Goal: Task Accomplishment & Management: Complete application form

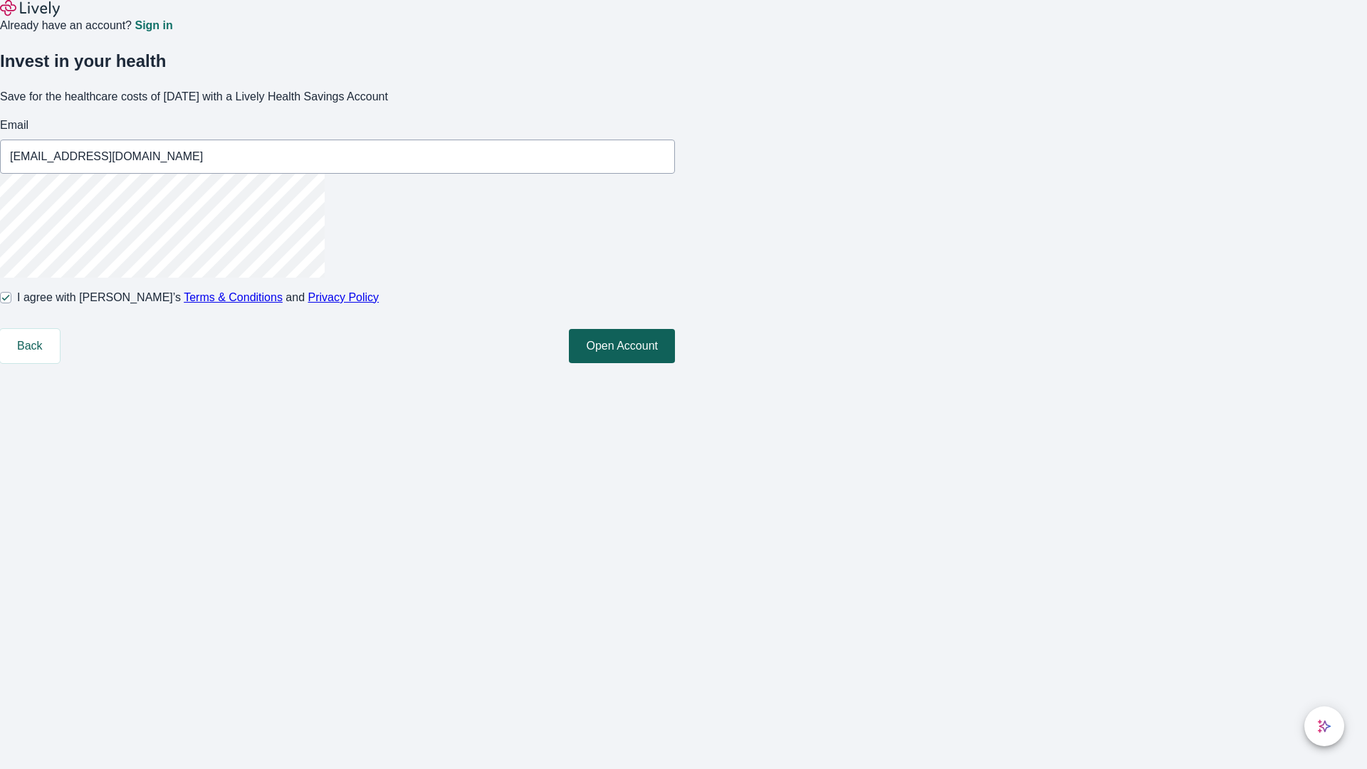
click at [675, 363] on button "Open Account" at bounding box center [622, 346] width 106 height 34
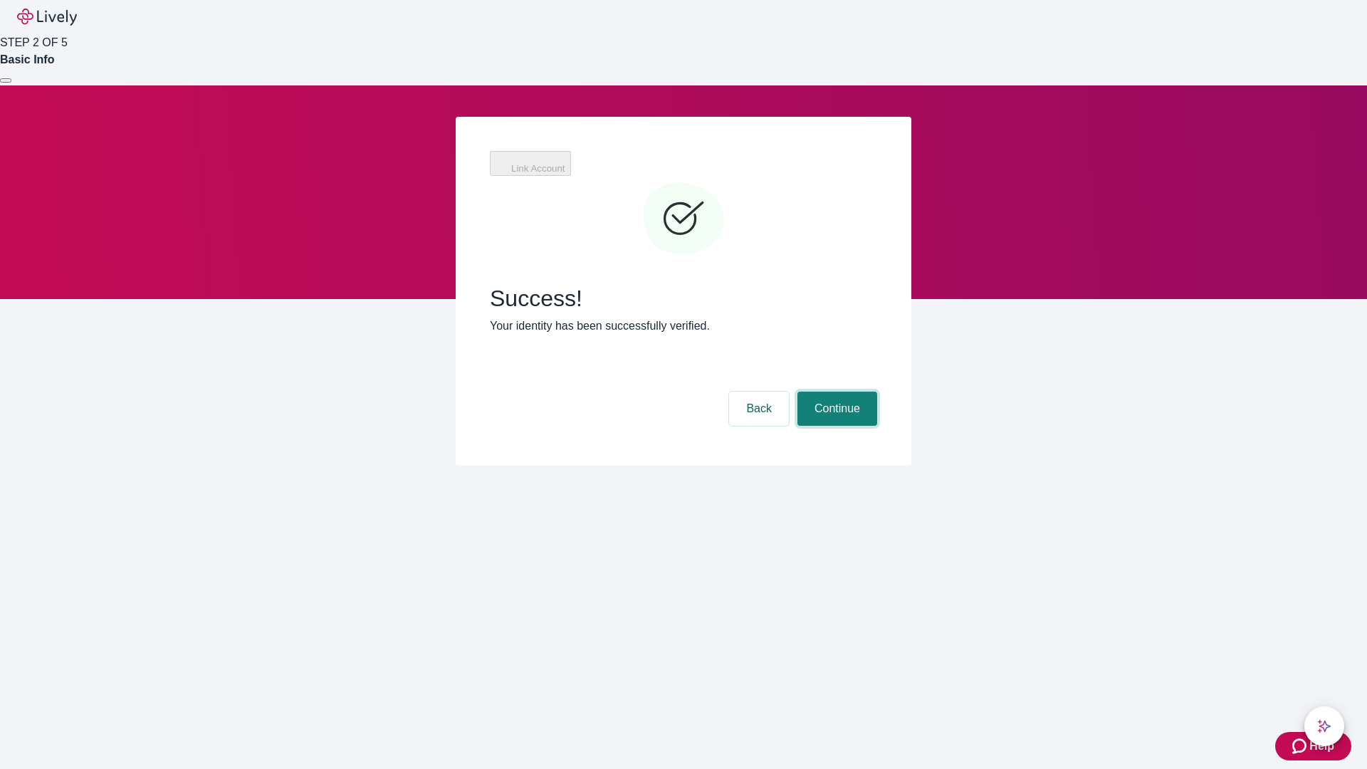
click at [835, 391] on button "Continue" at bounding box center [837, 408] width 80 height 34
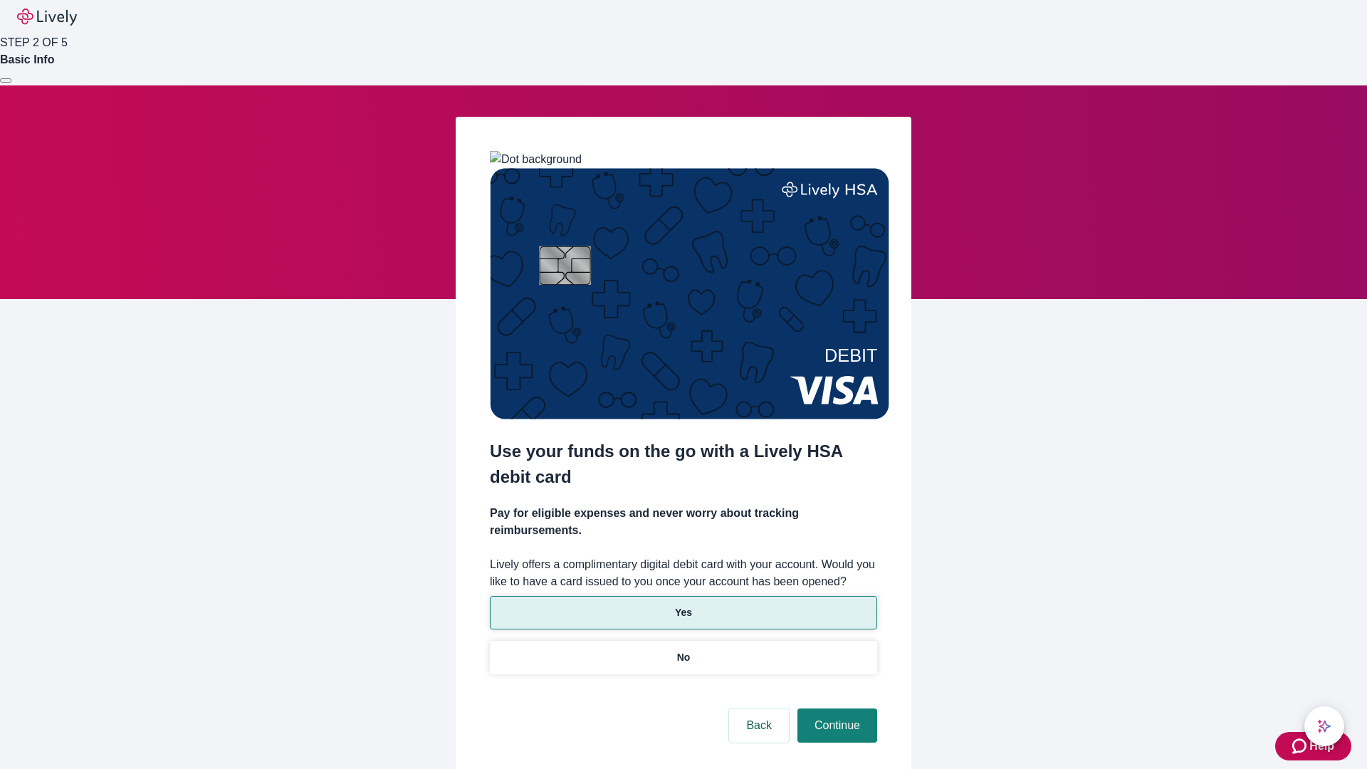
click at [683, 605] on p "Yes" at bounding box center [683, 612] width 17 height 15
click at [835, 708] on button "Continue" at bounding box center [837, 725] width 80 height 34
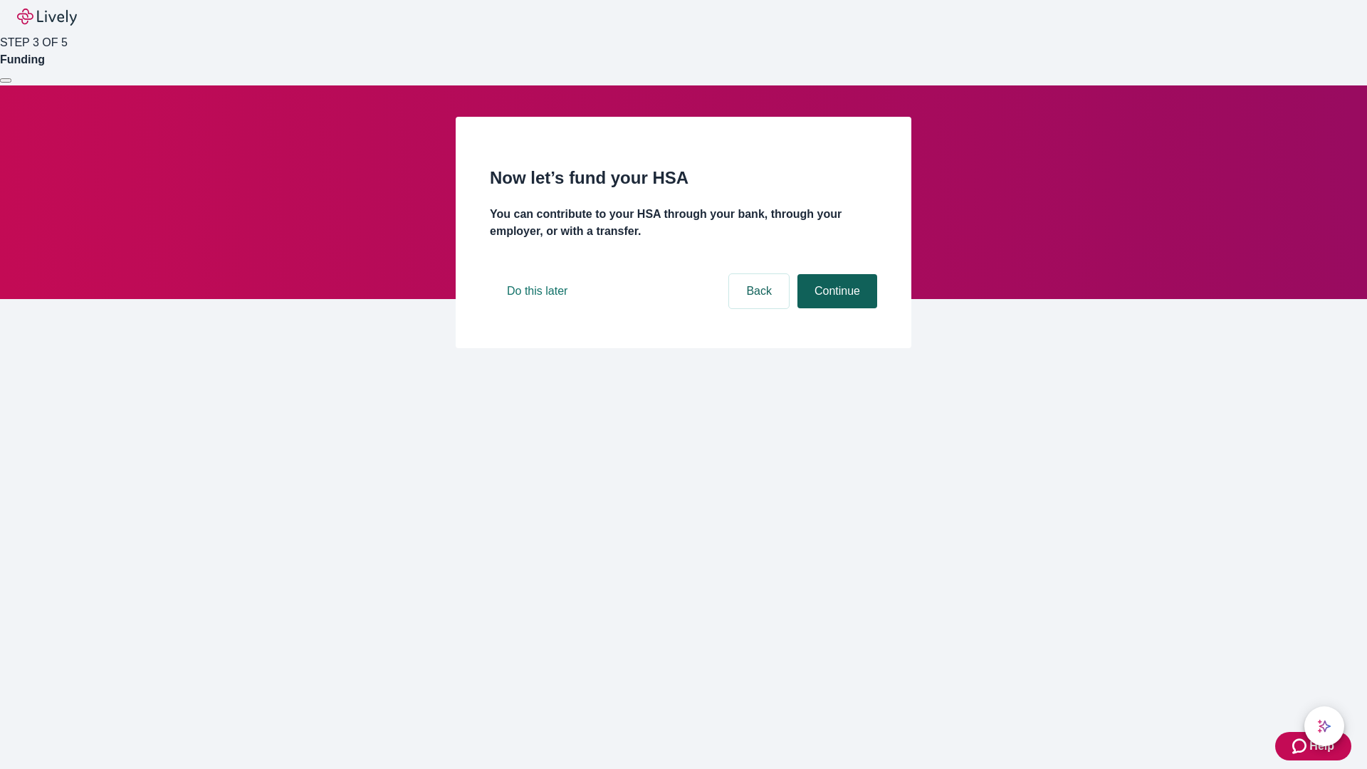
click at [835, 308] on button "Continue" at bounding box center [837, 291] width 80 height 34
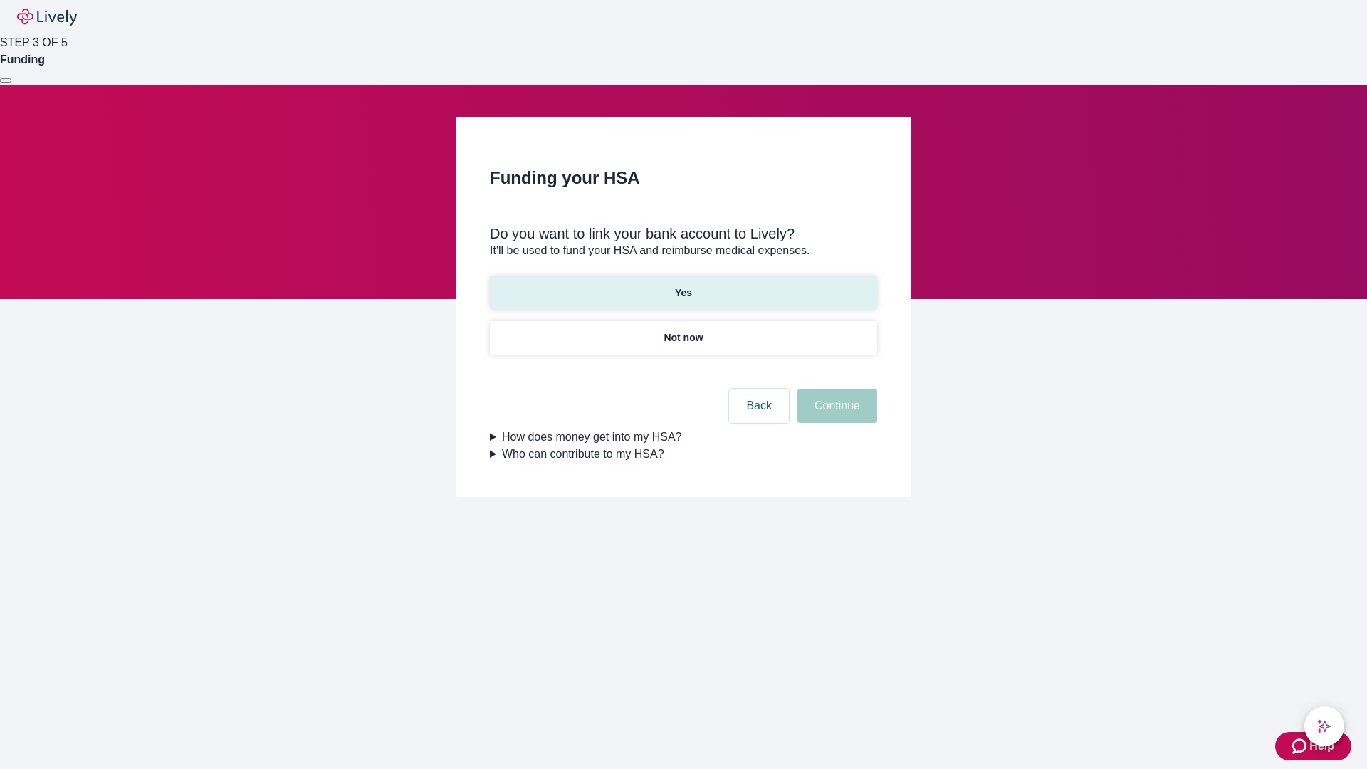
click at [683, 285] on p "Yes" at bounding box center [683, 292] width 17 height 15
click at [835, 389] on button "Continue" at bounding box center [837, 406] width 80 height 34
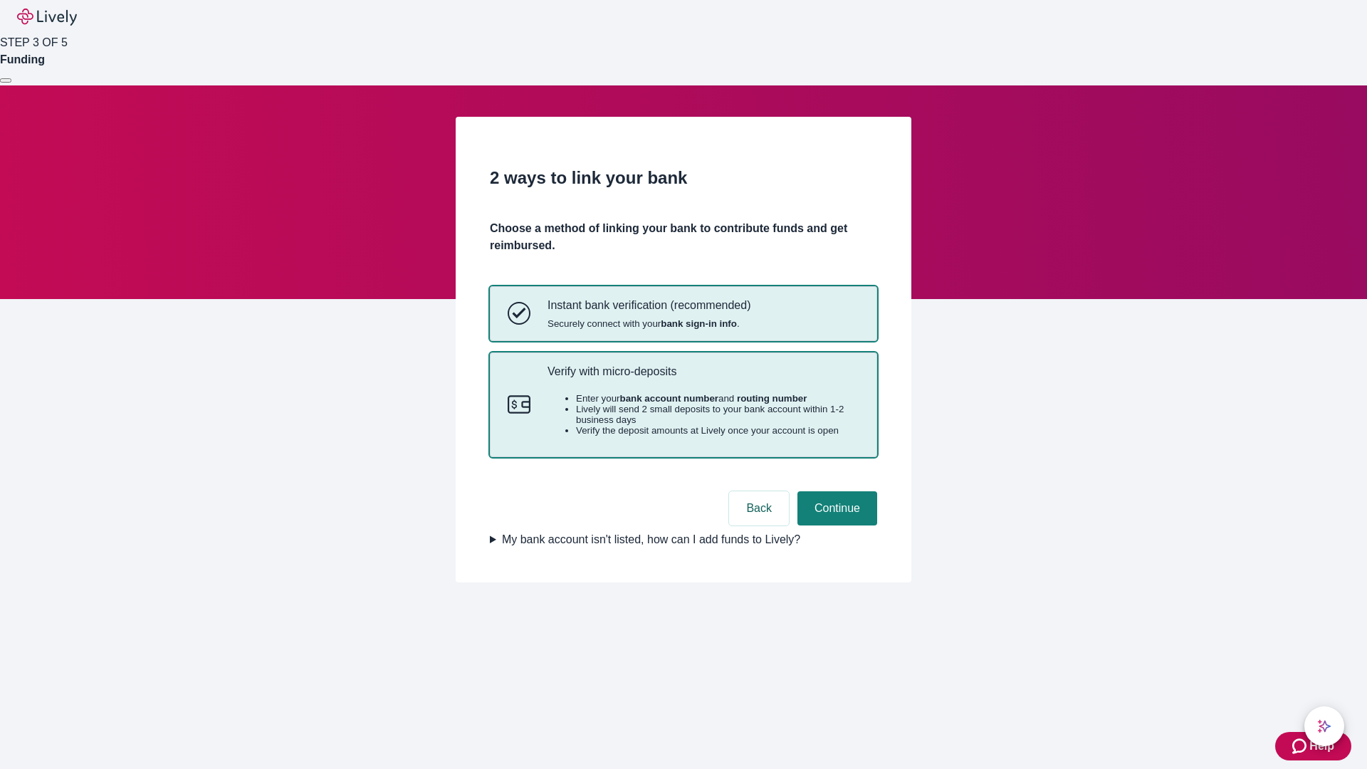
click at [702, 378] on p "Verify with micro-deposits" at bounding box center [703, 371] width 312 height 14
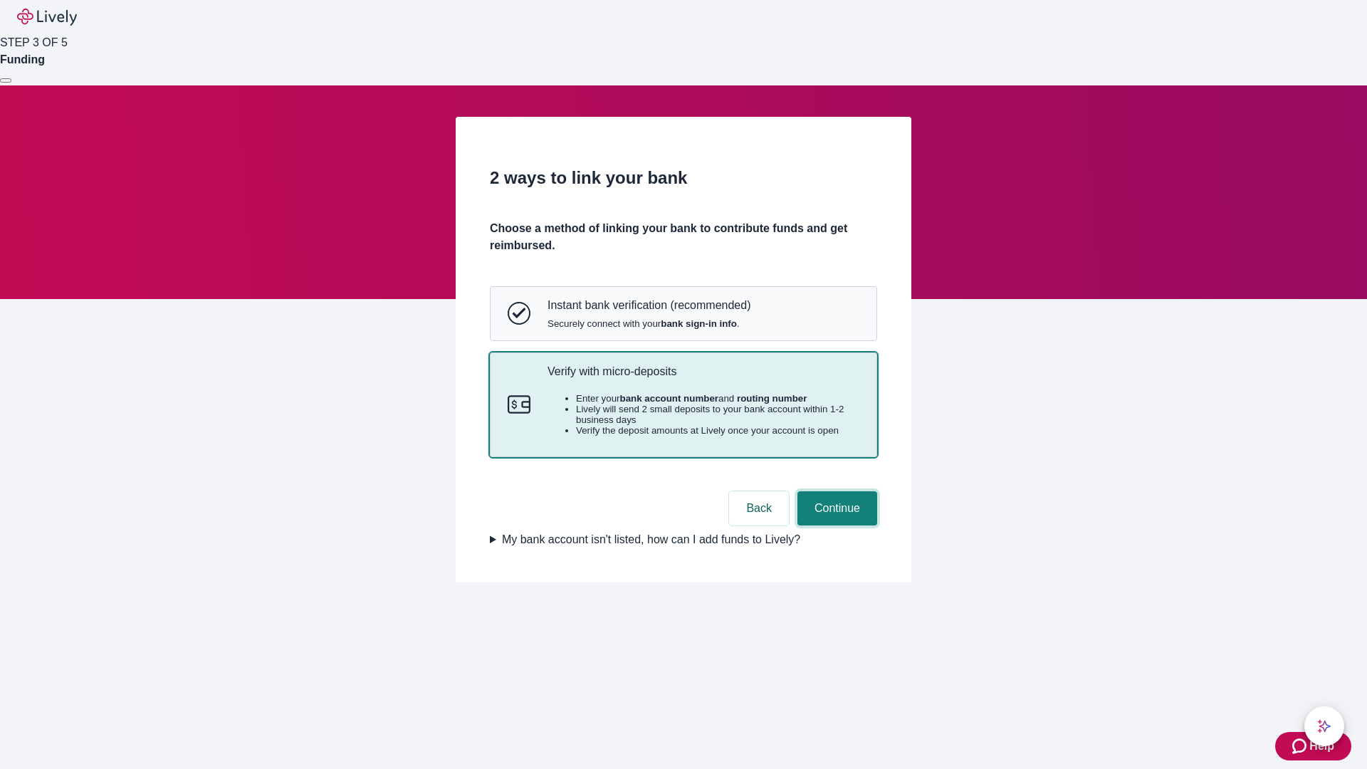
click at [835, 525] on button "Continue" at bounding box center [837, 508] width 80 height 34
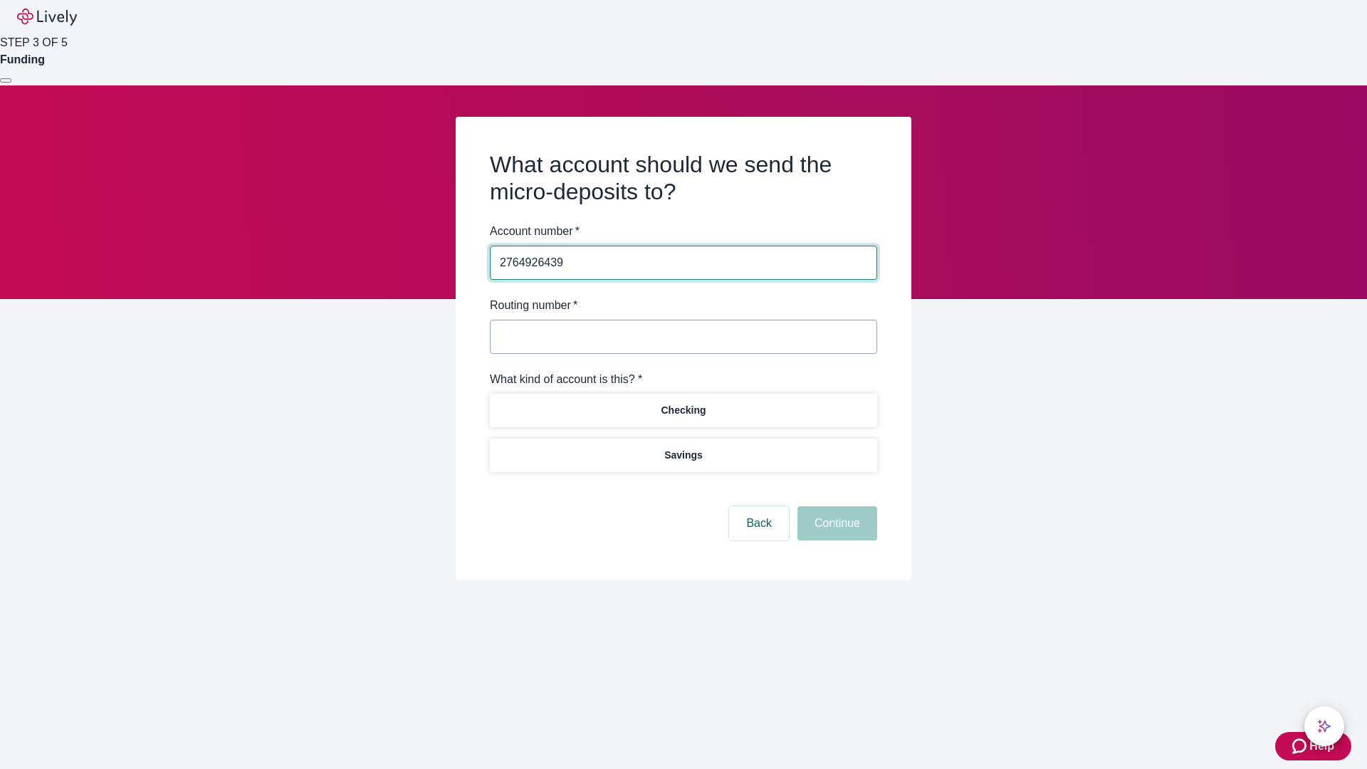
type input "2764926439"
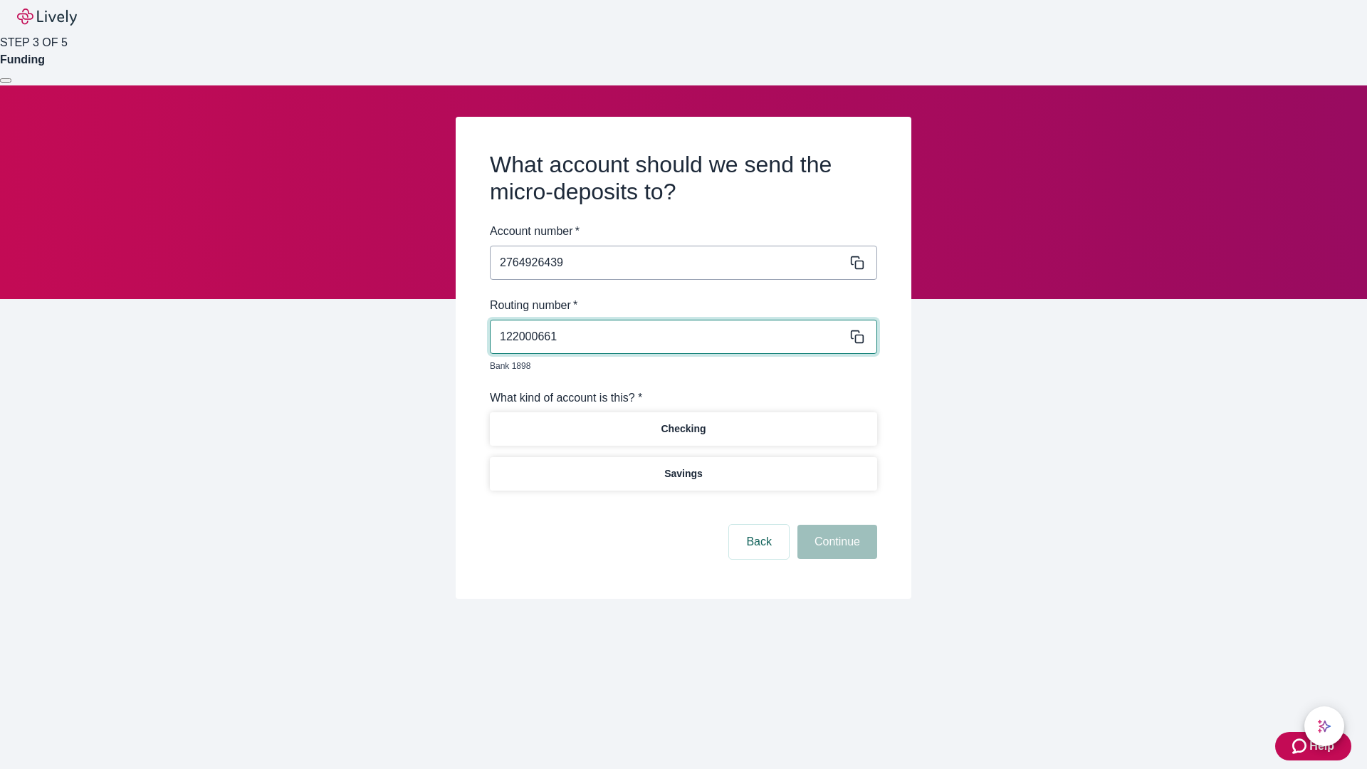
type input "122000661"
click at [683, 421] on p "Checking" at bounding box center [682, 428] width 45 height 15
click at [835, 525] on button "Continue" at bounding box center [837, 542] width 80 height 34
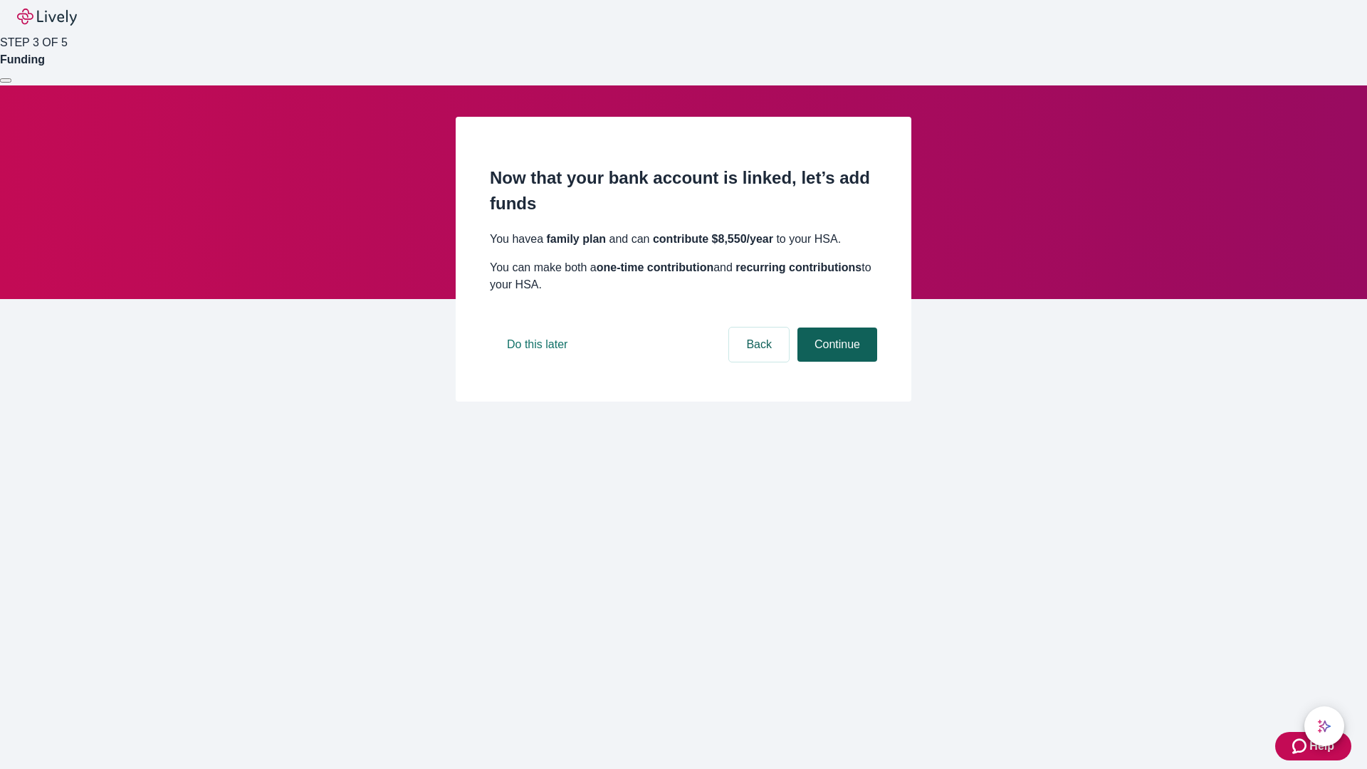
click at [835, 362] on button "Continue" at bounding box center [837, 344] width 80 height 34
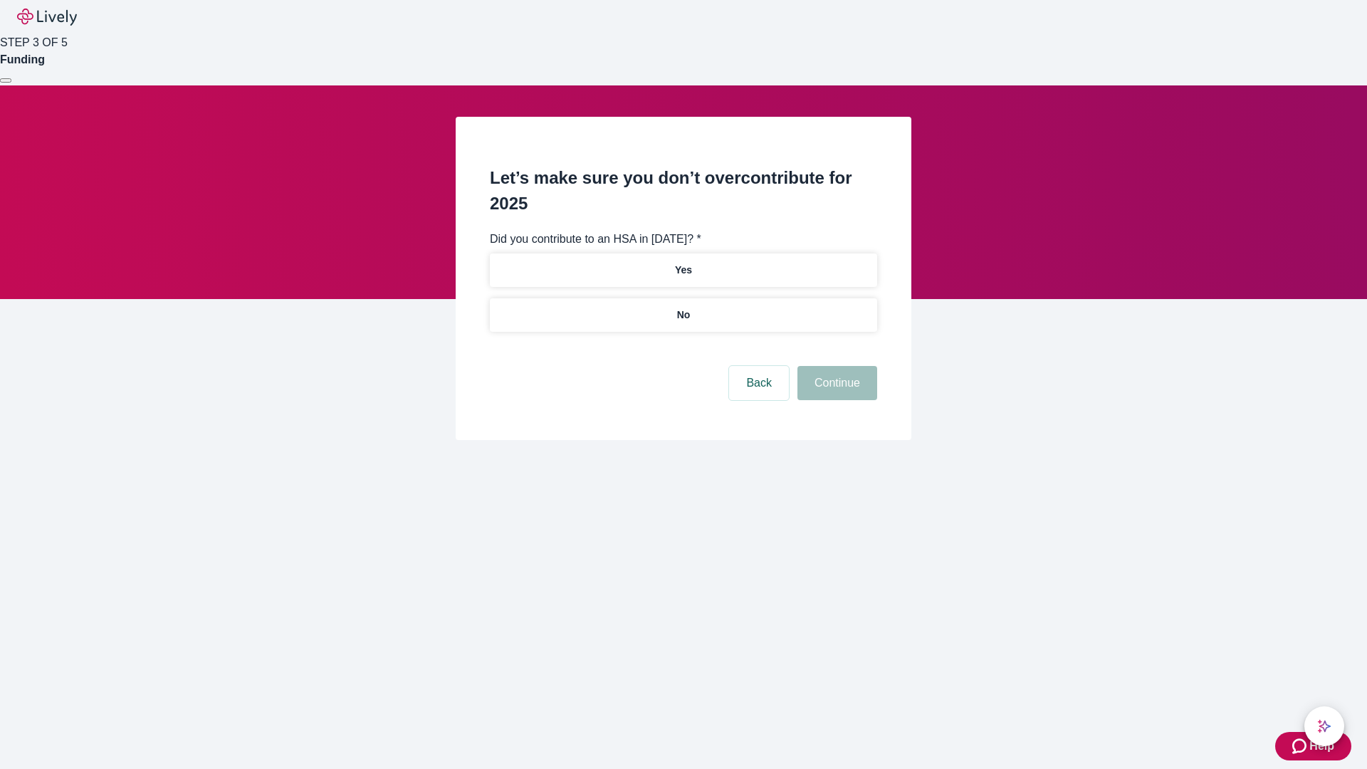
click at [683, 307] on p "No" at bounding box center [684, 314] width 14 height 15
click at [835, 366] on button "Continue" at bounding box center [837, 383] width 80 height 34
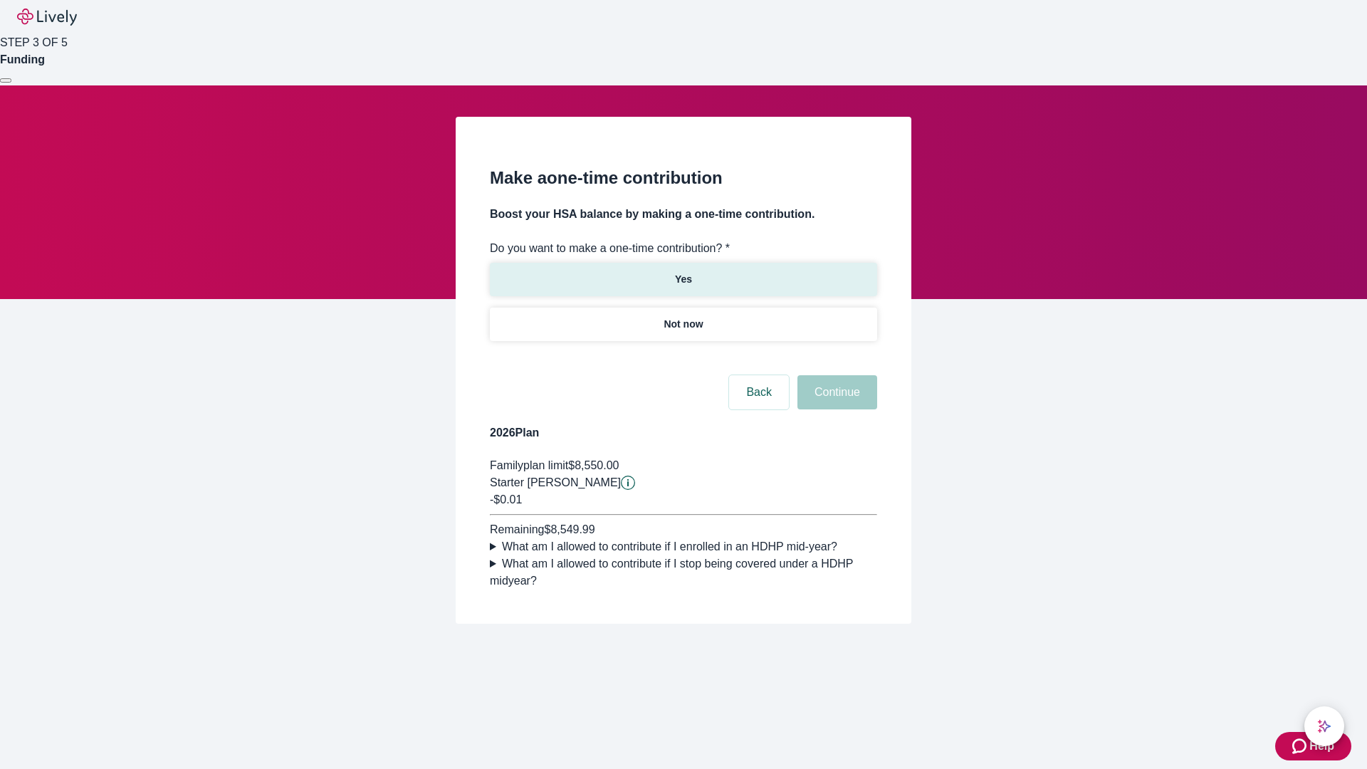
click at [683, 272] on p "Yes" at bounding box center [683, 279] width 17 height 15
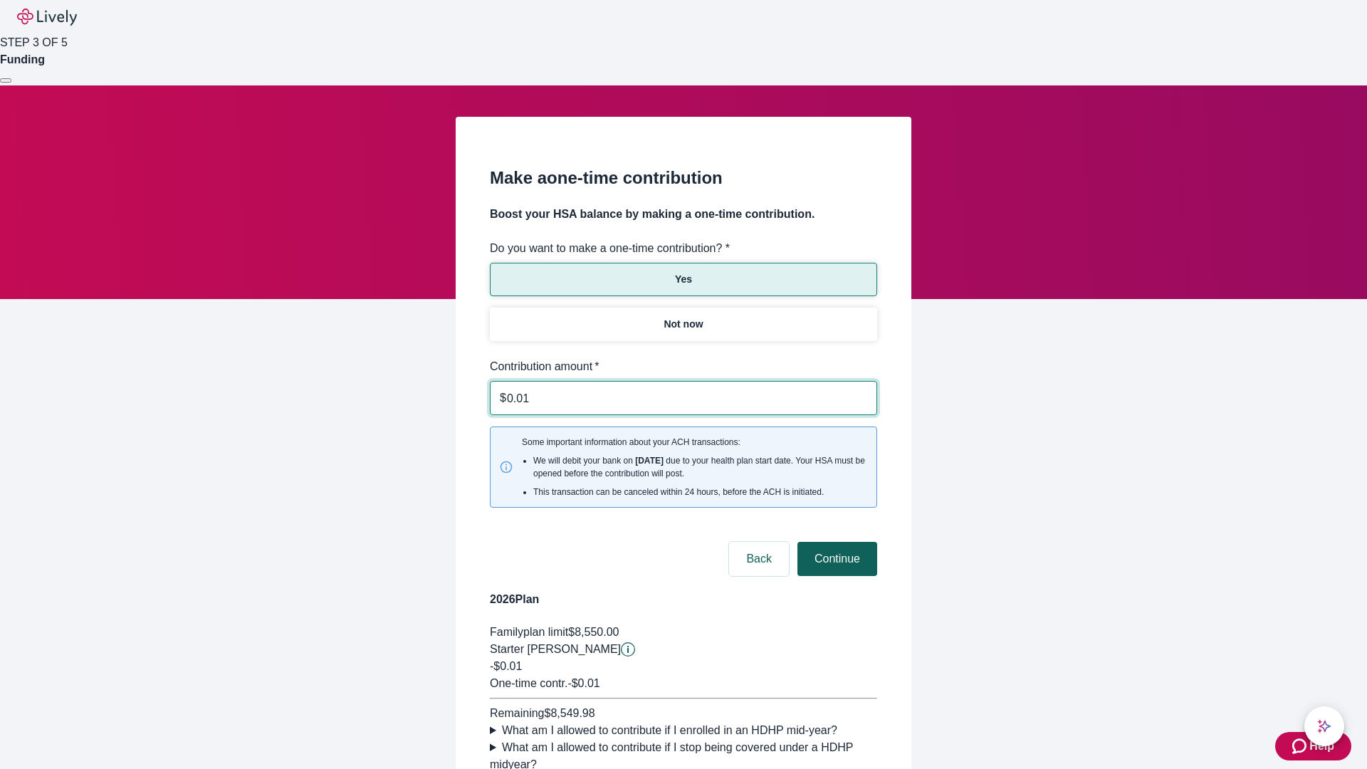
type input "0.01"
click at [835, 542] on button "Continue" at bounding box center [837, 559] width 80 height 34
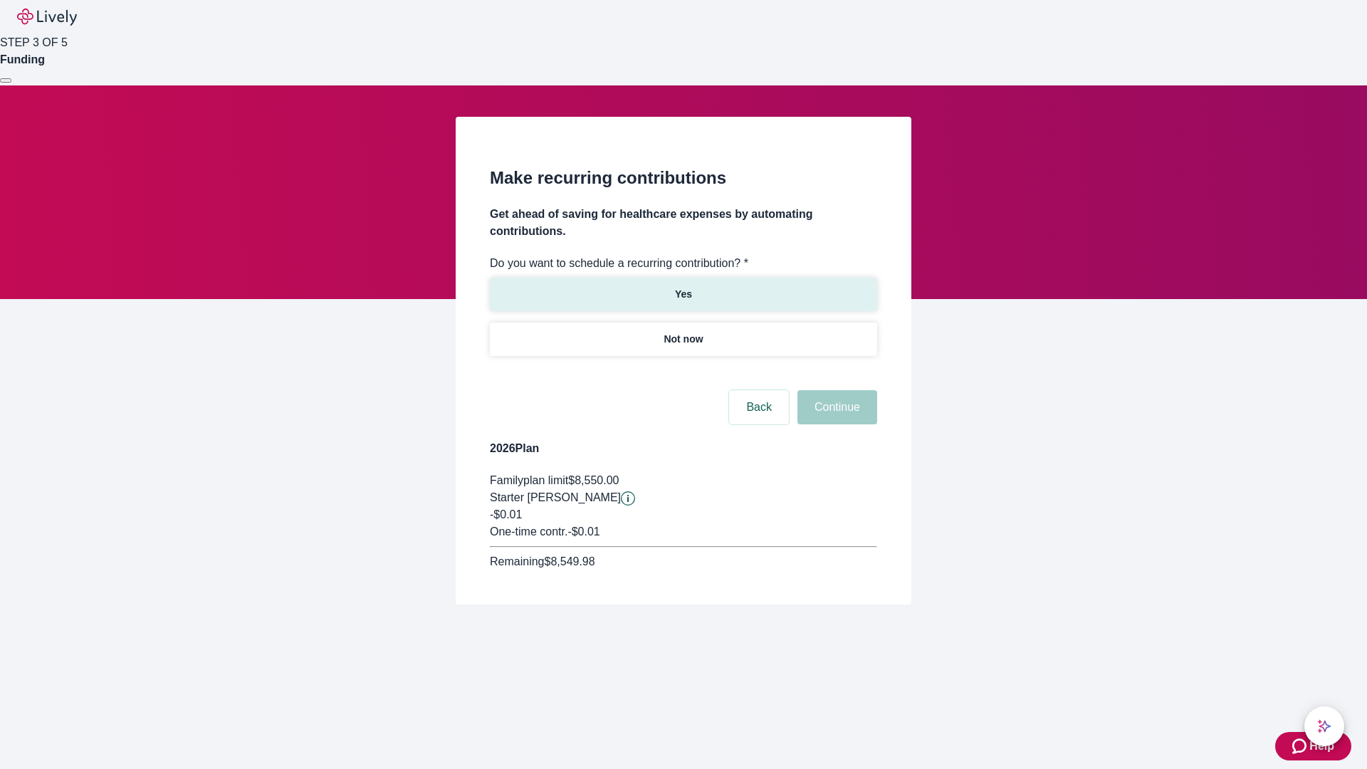
click at [683, 287] on p "Yes" at bounding box center [683, 294] width 17 height 15
click at [683, 373] on body "Help STEP 3 OF 5 Funding Make recurring contributions Get ahead of saving for h…" at bounding box center [683, 336] width 1367 height 673
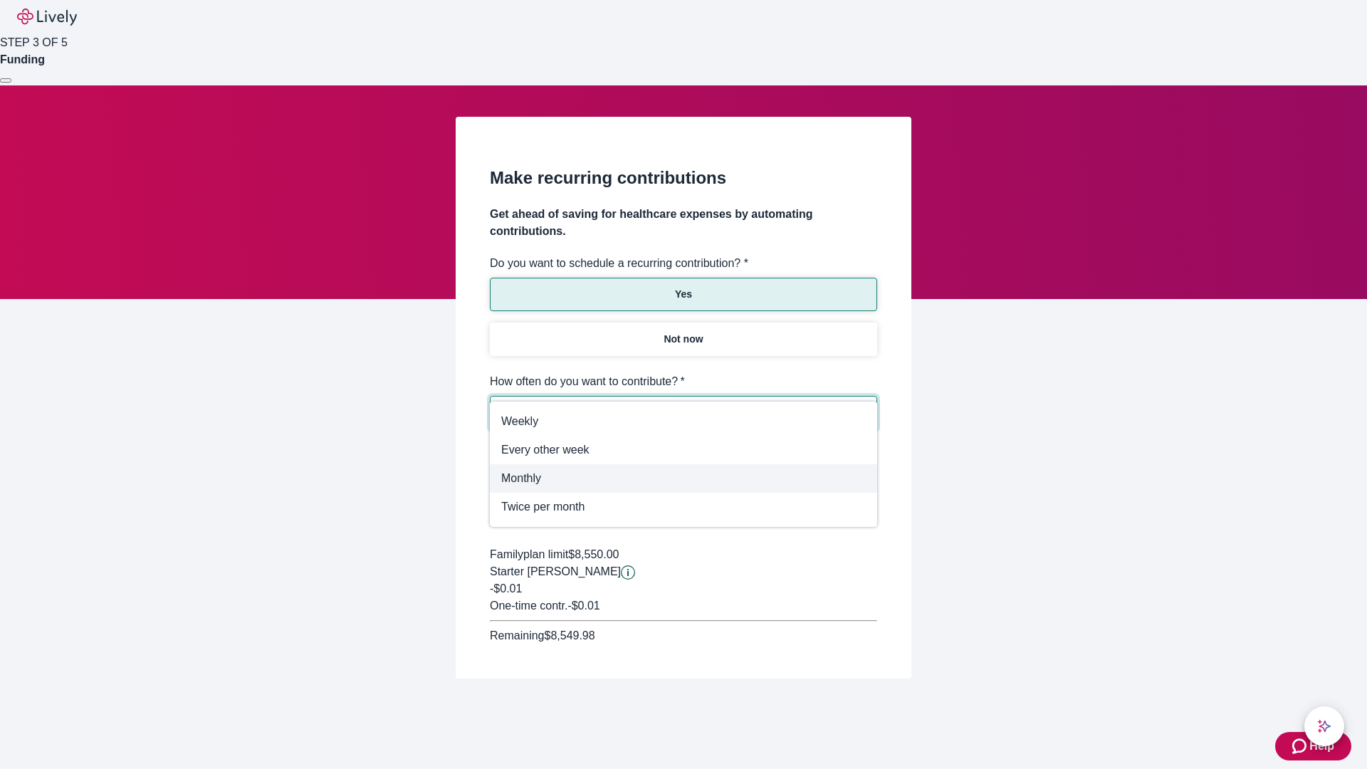
click at [683, 478] on span "Monthly" at bounding box center [683, 478] width 364 height 17
type input "Monthly"
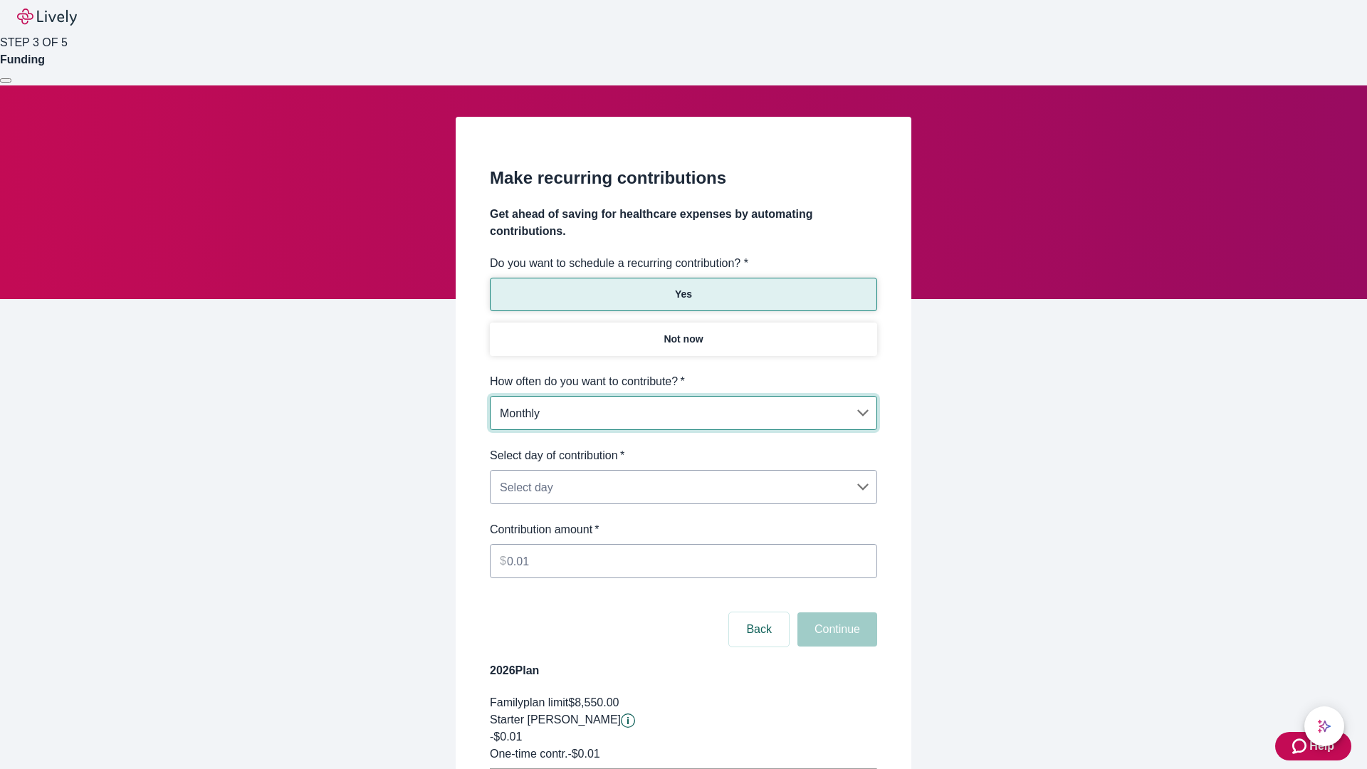
click at [683, 447] on body "Help STEP 3 OF 5 Funding Make recurring contributions Get ahead of saving for h…" at bounding box center [683, 447] width 1367 height 895
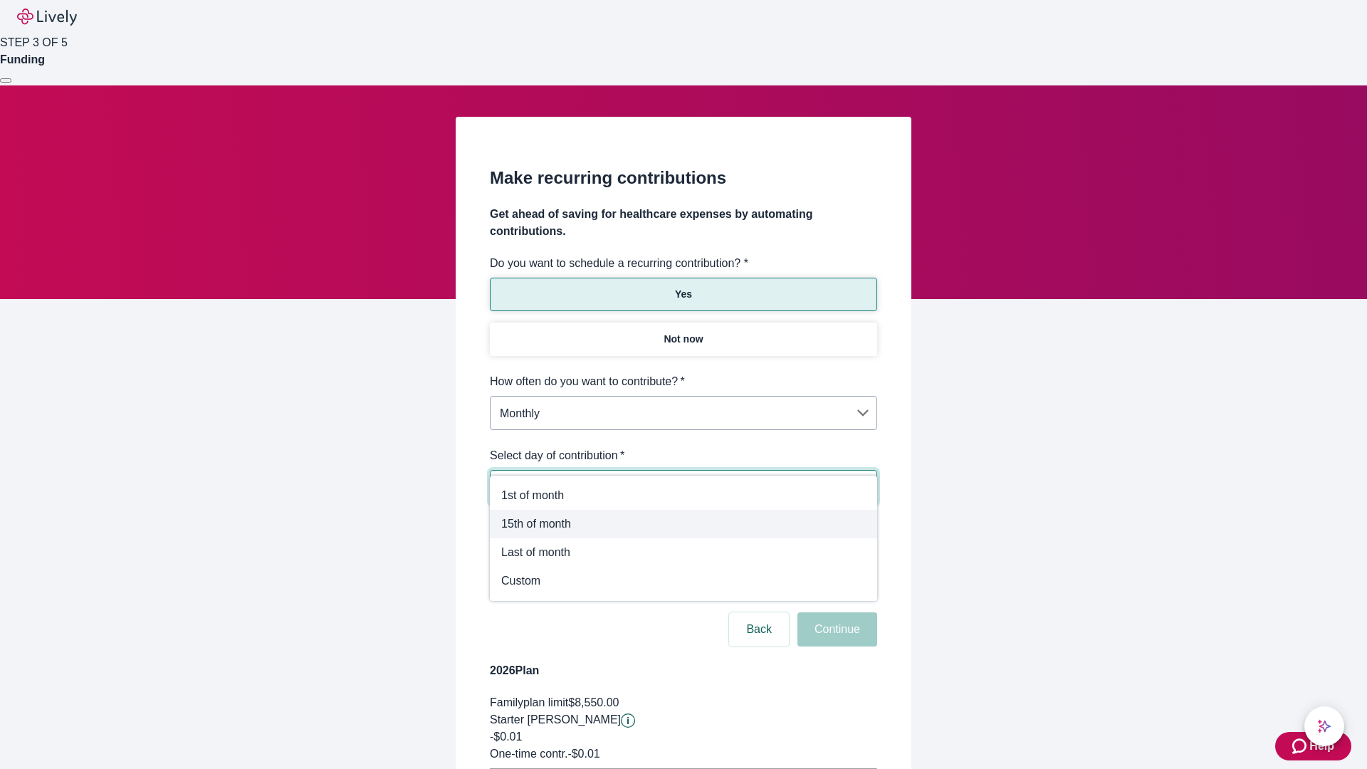
click at [683, 524] on span "15th of month" at bounding box center [683, 523] width 364 height 17
type input "Monthly15th"
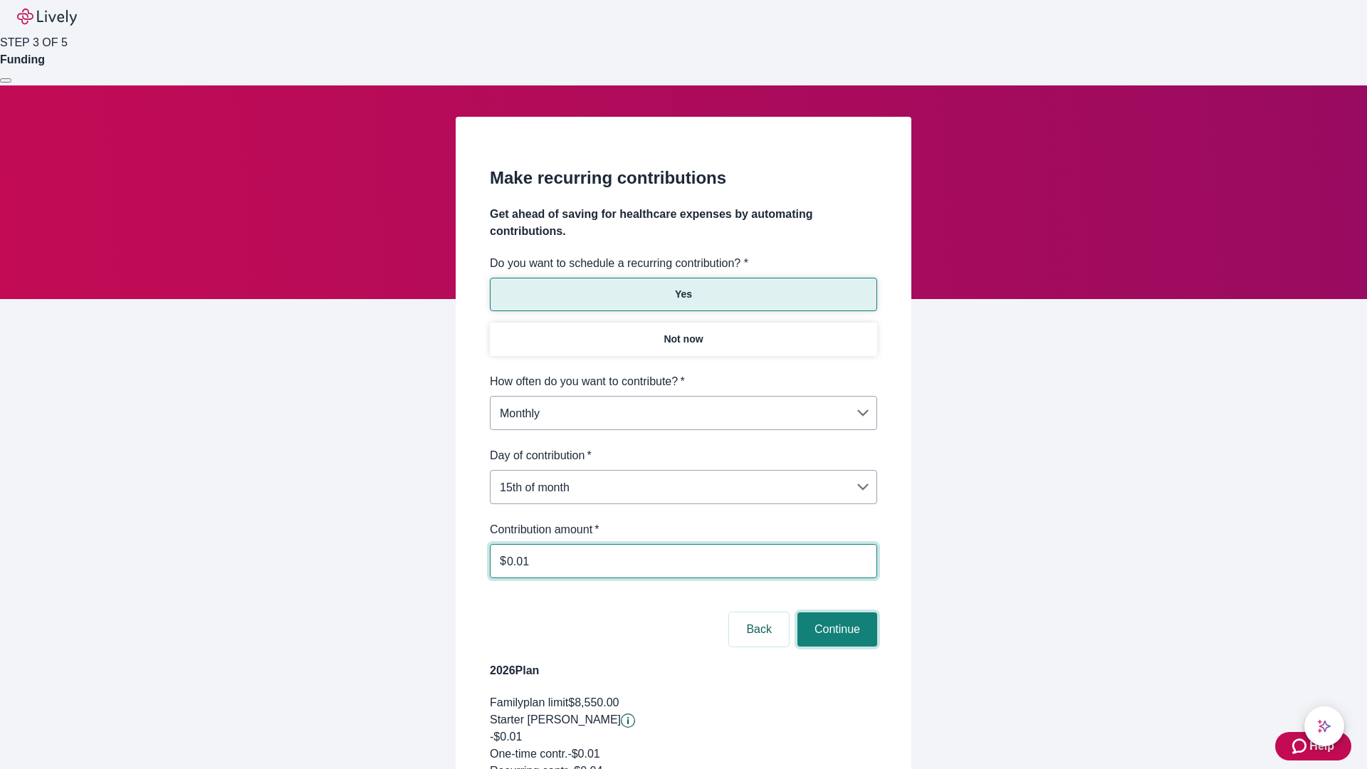
click at [835, 612] on button "Continue" at bounding box center [837, 629] width 80 height 34
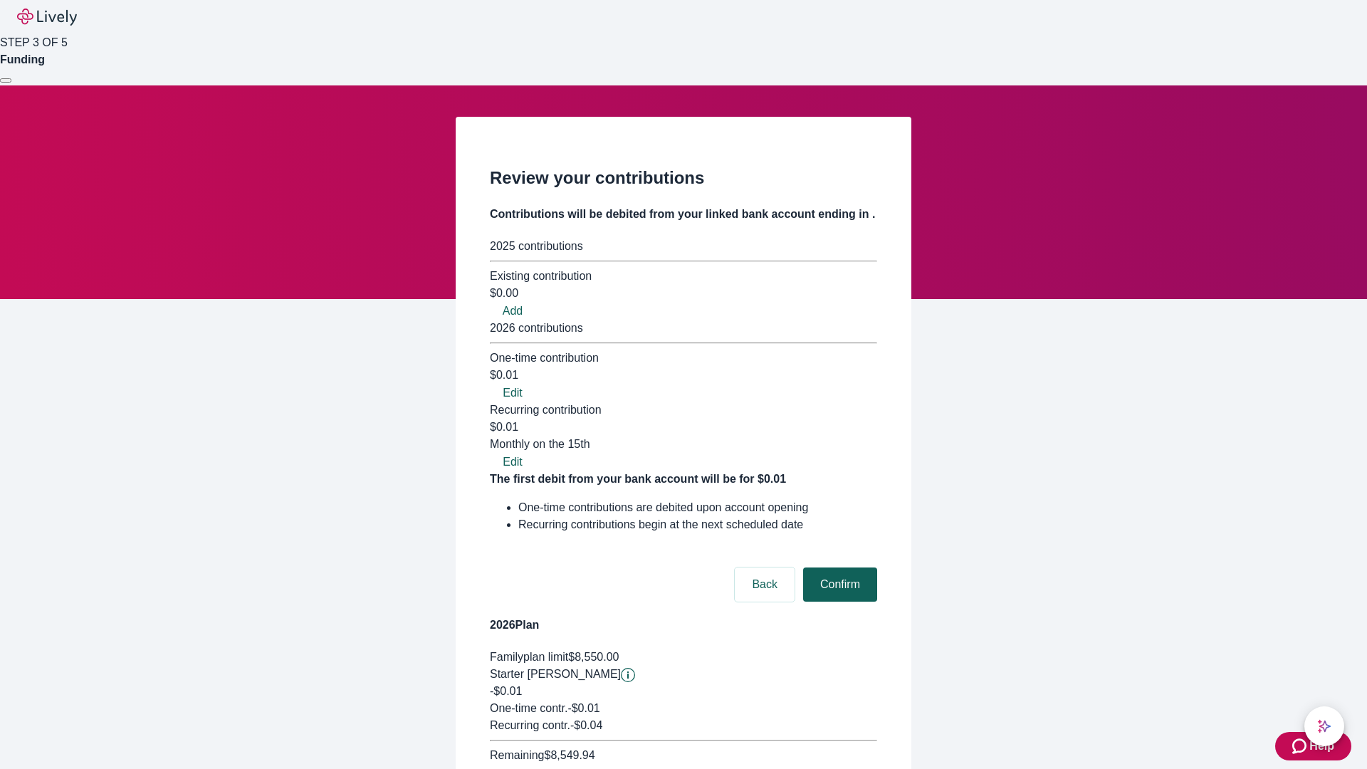
click at [838, 567] on button "Confirm" at bounding box center [840, 584] width 74 height 34
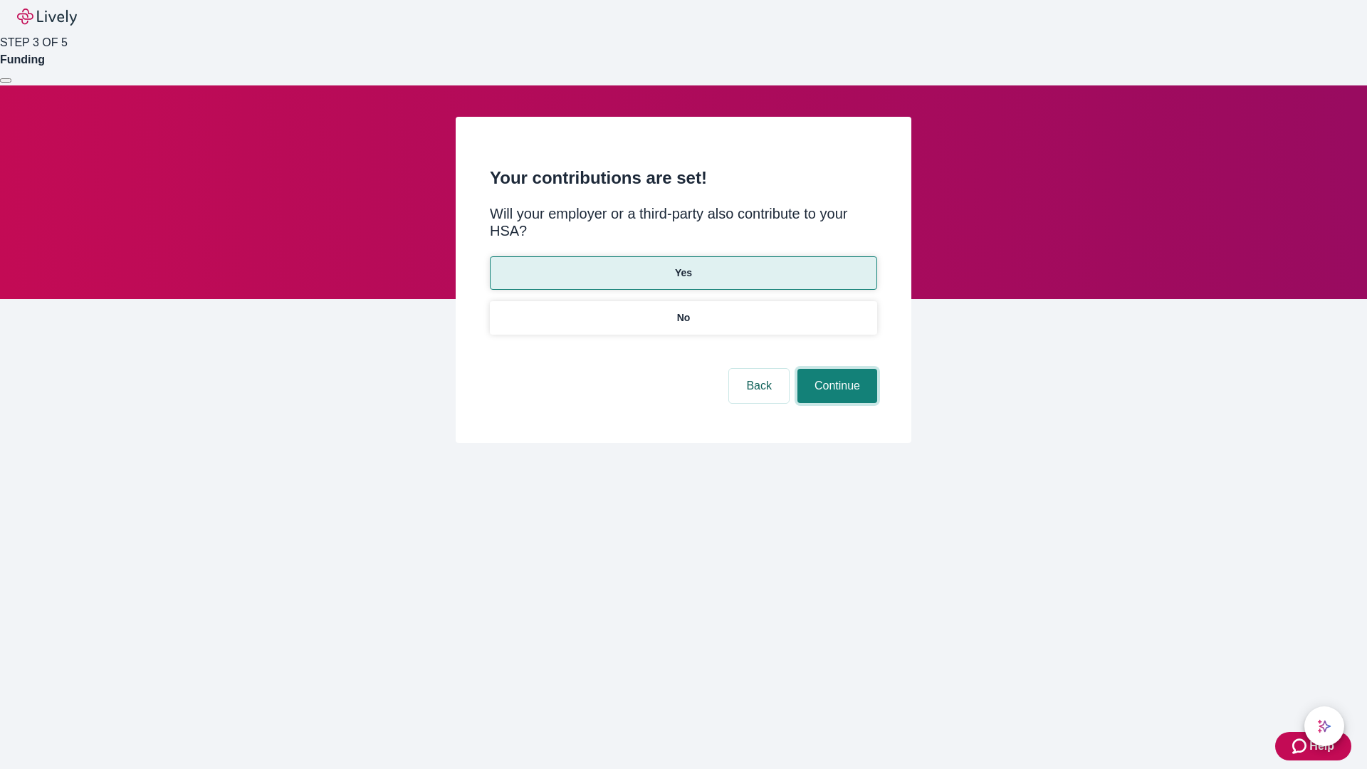
click at [835, 369] on button "Continue" at bounding box center [837, 386] width 80 height 34
